Goal: Browse casually

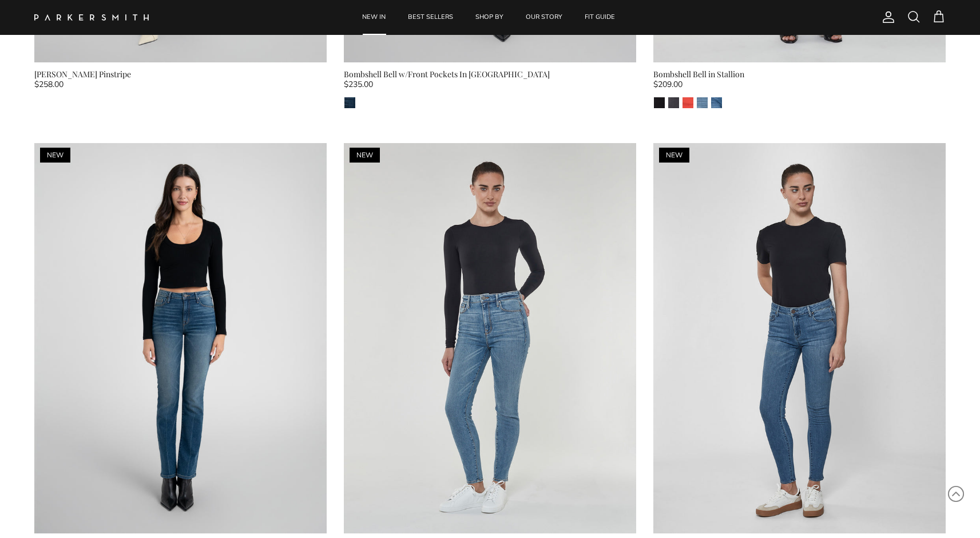
scroll to position [4198, 0]
